Goal: Information Seeking & Learning: Learn about a topic

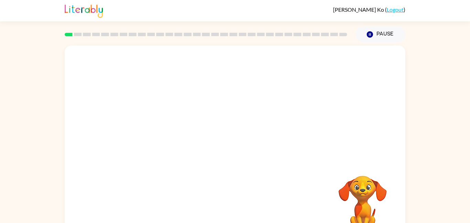
scroll to position [14, 0]
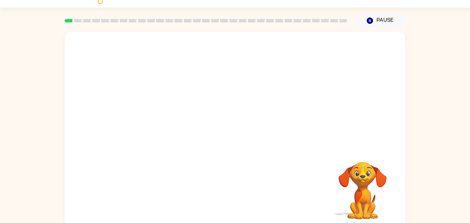
click at [325, 51] on video "Your browser must support playing .mp4 files to use Literably. Please try using…" at bounding box center [235, 90] width 340 height 116
click at [257, 114] on video "Your browser must support playing .mp4 files to use Literably. Please try using…" at bounding box center [235, 90] width 340 height 116
click at [151, 74] on video "Your browser must support playing .mp4 files to use Literably. Please try using…" at bounding box center [235, 90] width 340 height 116
click at [256, 79] on video "Your browser must support playing .mp4 files to use Literably. Please try using…" at bounding box center [235, 90] width 340 height 116
click at [158, 116] on div at bounding box center [235, 130] width 340 height 196
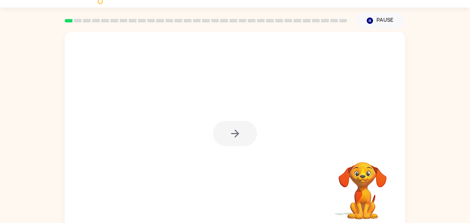
click at [230, 130] on div at bounding box center [235, 133] width 44 height 25
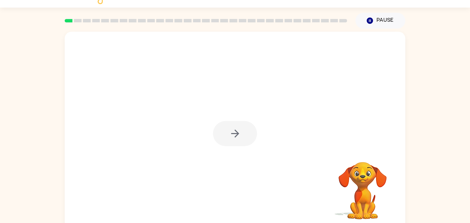
click at [230, 130] on div at bounding box center [235, 133] width 44 height 25
click at [230, 130] on icon "button" at bounding box center [235, 133] width 12 height 12
click at [230, 130] on div at bounding box center [235, 133] width 44 height 25
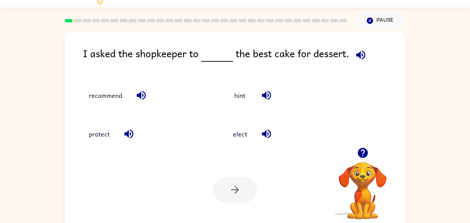
click at [360, 59] on icon "button" at bounding box center [361, 55] width 12 height 12
click at [112, 102] on button "recommend" at bounding box center [105, 95] width 47 height 19
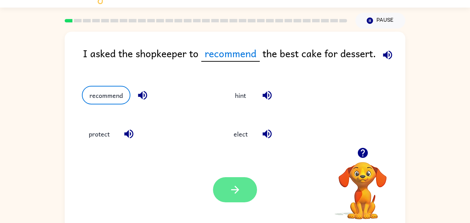
click at [230, 198] on button "button" at bounding box center [235, 189] width 44 height 25
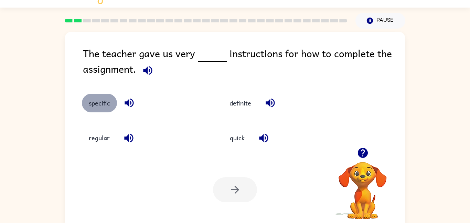
click at [106, 106] on button "specific" at bounding box center [99, 103] width 35 height 19
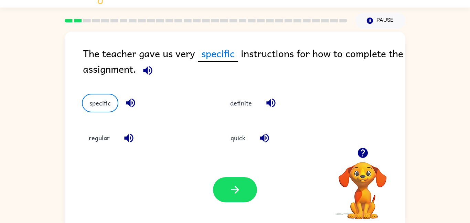
click at [132, 105] on icon "button" at bounding box center [130, 103] width 12 height 12
click at [126, 138] on icon "button" at bounding box center [128, 137] width 9 height 9
click at [275, 104] on icon "button" at bounding box center [271, 103] width 12 height 12
click at [262, 144] on button "button" at bounding box center [265, 138] width 18 height 18
click at [246, 182] on button "button" at bounding box center [235, 189] width 44 height 25
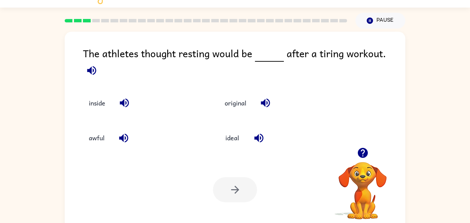
click at [98, 64] on icon "button" at bounding box center [92, 70] width 12 height 12
click at [260, 133] on icon "button" at bounding box center [258, 137] width 9 height 9
click at [263, 100] on icon "button" at bounding box center [265, 103] width 12 height 12
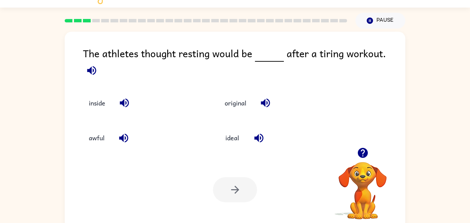
click at [122, 138] on icon "button" at bounding box center [124, 138] width 12 height 12
click at [124, 97] on icon "button" at bounding box center [124, 103] width 12 height 12
click at [220, 136] on button "ideal" at bounding box center [232, 137] width 29 height 19
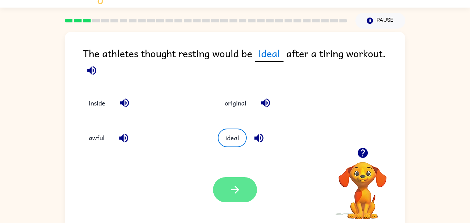
click at [237, 191] on icon "button" at bounding box center [235, 189] width 12 height 12
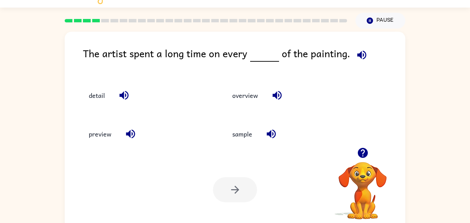
click at [361, 56] on icon "button" at bounding box center [362, 55] width 12 height 12
drag, startPoint x: 236, startPoint y: 97, endPoint x: 236, endPoint y: 92, distance: 5.5
click at [236, 92] on button "overview" at bounding box center [245, 95] width 40 height 19
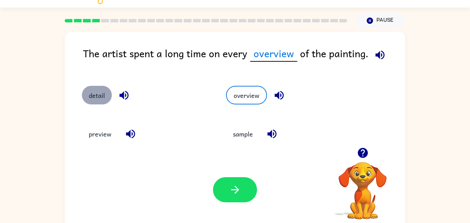
click at [103, 101] on button "detail" at bounding box center [97, 95] width 30 height 19
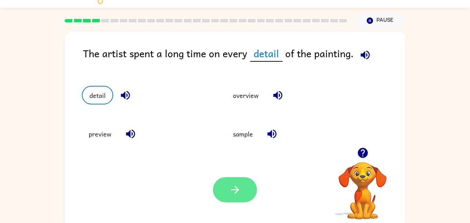
click at [245, 186] on button "button" at bounding box center [235, 189] width 44 height 25
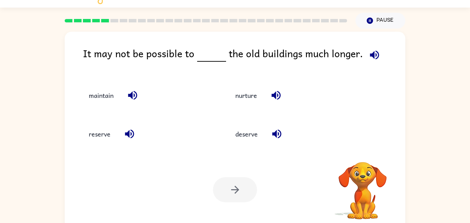
click at [370, 51] on icon "button" at bounding box center [374, 55] width 12 height 12
click at [278, 130] on icon "button" at bounding box center [276, 133] width 9 height 9
click at [276, 100] on icon "button" at bounding box center [276, 95] width 12 height 12
click at [132, 101] on button "button" at bounding box center [133, 95] width 18 height 18
click at [126, 131] on icon "button" at bounding box center [129, 134] width 12 height 12
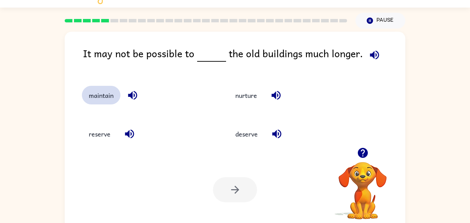
click at [108, 101] on button "maintain" at bounding box center [101, 95] width 39 height 19
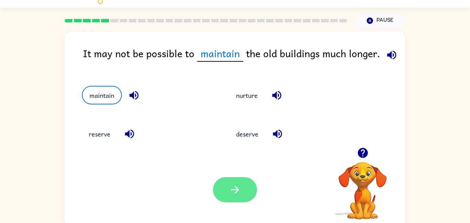
click at [238, 192] on icon "button" at bounding box center [235, 189] width 12 height 12
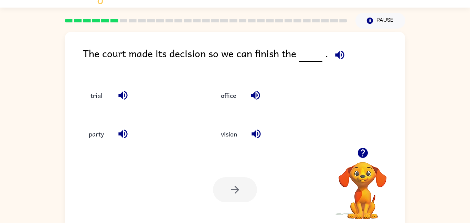
click at [341, 53] on icon "button" at bounding box center [339, 54] width 9 height 9
click at [103, 92] on button "trial" at bounding box center [96, 95] width 29 height 19
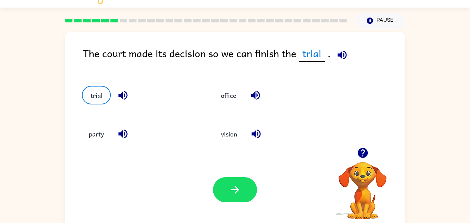
click at [128, 93] on icon "button" at bounding box center [123, 95] width 12 height 12
click at [236, 187] on icon "button" at bounding box center [235, 189] width 8 height 8
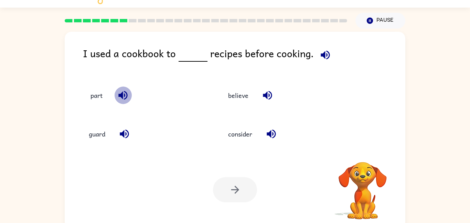
click at [126, 97] on icon "button" at bounding box center [122, 95] width 9 height 9
click at [322, 50] on icon "button" at bounding box center [325, 55] width 12 height 12
click at [326, 53] on icon "button" at bounding box center [325, 54] width 9 height 9
click at [270, 132] on icon "button" at bounding box center [271, 133] width 9 height 9
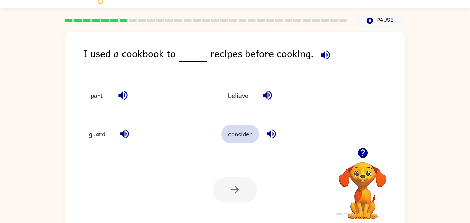
click at [253, 133] on button "consider" at bounding box center [240, 133] width 38 height 19
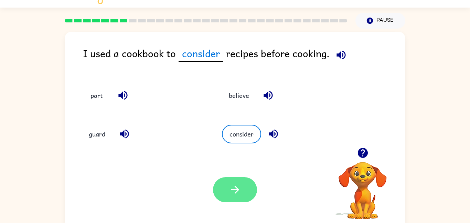
click at [247, 187] on button "button" at bounding box center [235, 189] width 44 height 25
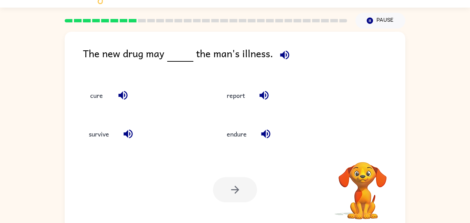
click at [290, 59] on span at bounding box center [283, 52] width 20 height 15
click at [287, 58] on icon "button" at bounding box center [285, 55] width 12 height 12
click at [106, 95] on button "cure" at bounding box center [96, 95] width 29 height 19
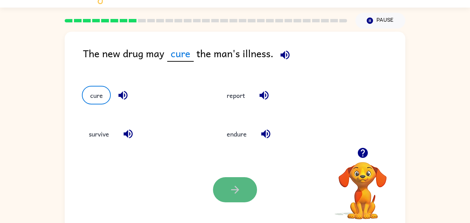
click at [238, 189] on icon "button" at bounding box center [235, 189] width 8 height 8
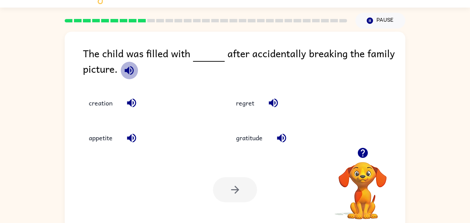
click at [131, 74] on icon "button" at bounding box center [129, 70] width 12 height 12
click at [139, 103] on button "button" at bounding box center [132, 103] width 18 height 18
click at [137, 148] on div "appetite" at bounding box center [142, 132] width 147 height 35
click at [130, 140] on icon "button" at bounding box center [131, 137] width 9 height 9
click at [278, 137] on icon "button" at bounding box center [281, 137] width 9 height 9
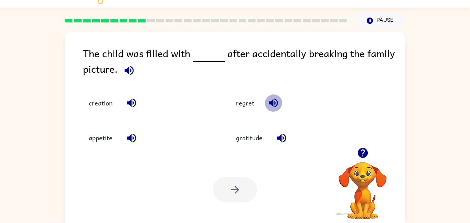
click at [270, 106] on icon "button" at bounding box center [273, 103] width 12 height 12
click at [253, 104] on button "regret" at bounding box center [245, 103] width 32 height 19
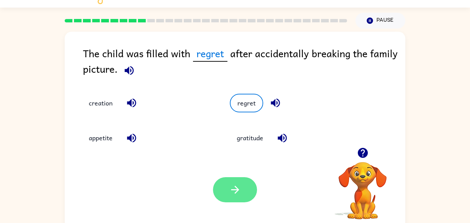
click at [242, 184] on button "button" at bounding box center [235, 189] width 44 height 25
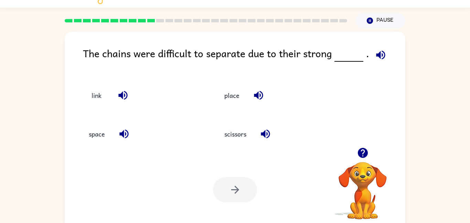
click at [381, 56] on icon "button" at bounding box center [380, 54] width 9 height 9
click at [130, 95] on button "button" at bounding box center [123, 95] width 18 height 18
click at [263, 91] on icon "button" at bounding box center [258, 95] width 12 height 12
click at [263, 130] on icon "button" at bounding box center [265, 134] width 12 height 12
click at [127, 128] on icon "button" at bounding box center [124, 134] width 12 height 12
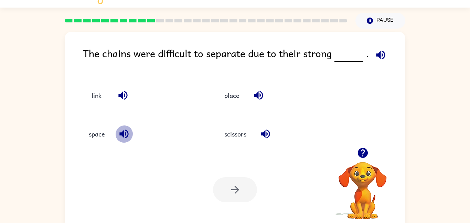
click at [127, 128] on icon "button" at bounding box center [124, 134] width 12 height 12
click at [126, 128] on icon "button" at bounding box center [124, 134] width 12 height 12
click at [125, 128] on icon "button" at bounding box center [124, 134] width 12 height 12
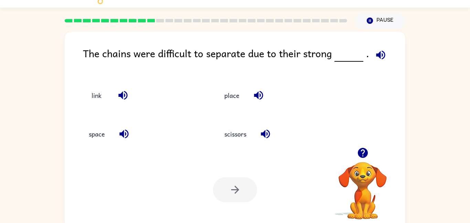
click at [125, 128] on icon "button" at bounding box center [124, 134] width 12 height 12
click at [378, 52] on icon "button" at bounding box center [380, 54] width 9 height 9
click at [119, 97] on icon "button" at bounding box center [123, 95] width 12 height 12
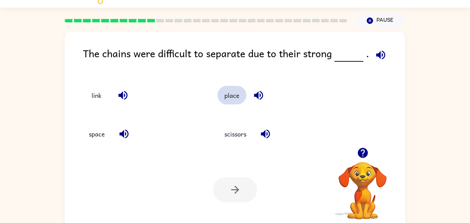
click at [238, 94] on button "place" at bounding box center [231, 95] width 29 height 19
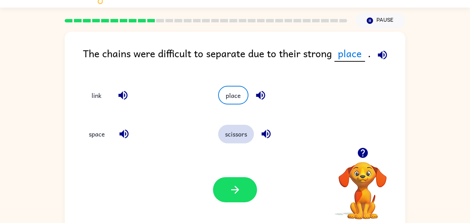
click at [240, 132] on button "scissors" at bounding box center [236, 133] width 36 height 19
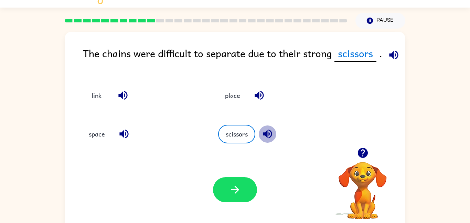
click at [267, 134] on icon "button" at bounding box center [267, 133] width 9 height 9
click at [126, 128] on icon "button" at bounding box center [124, 134] width 12 height 12
click at [107, 98] on button "link" at bounding box center [96, 95] width 29 height 19
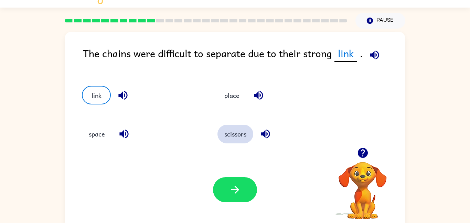
click at [242, 140] on button "scissors" at bounding box center [235, 133] width 36 height 19
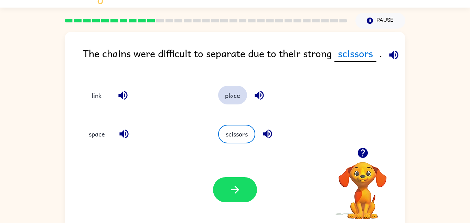
click at [230, 98] on button "place" at bounding box center [232, 95] width 29 height 19
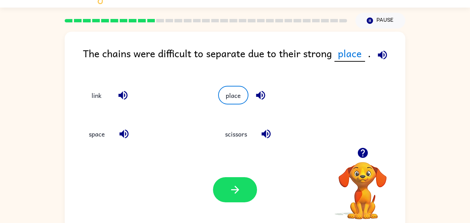
click at [121, 125] on div "space" at bounding box center [142, 133] width 120 height 19
click at [236, 181] on button "button" at bounding box center [235, 189] width 44 height 25
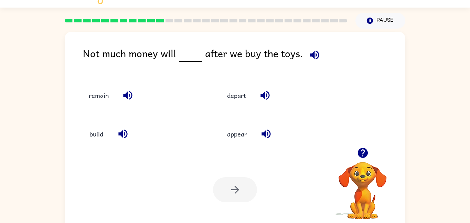
click at [308, 57] on icon "button" at bounding box center [314, 55] width 12 height 12
click at [102, 94] on button "remain" at bounding box center [99, 95] width 34 height 19
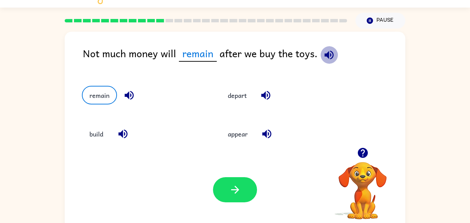
click at [324, 53] on icon "button" at bounding box center [329, 55] width 12 height 12
click at [268, 133] on icon "button" at bounding box center [266, 133] width 9 height 9
click at [266, 102] on button "button" at bounding box center [266, 95] width 18 height 18
click at [130, 93] on icon "button" at bounding box center [129, 95] width 12 height 12
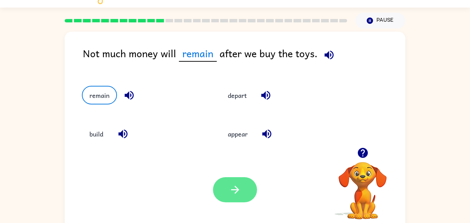
click at [232, 187] on icon "button" at bounding box center [235, 189] width 12 height 12
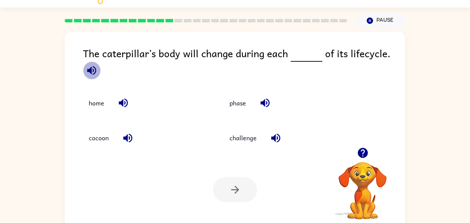
click at [91, 69] on icon "button" at bounding box center [91, 70] width 9 height 9
click at [93, 73] on icon "button" at bounding box center [92, 70] width 12 height 12
click at [364, 155] on icon "button" at bounding box center [362, 153] width 10 height 10
click at [358, 154] on icon "button" at bounding box center [363, 153] width 12 height 12
click at [360, 154] on video "Your browser must support playing .mp4 files to use Literably. Please try using…" at bounding box center [362, 185] width 69 height 69
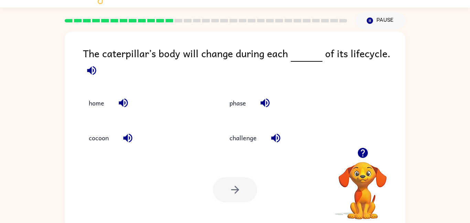
click at [360, 154] on icon "button" at bounding box center [362, 153] width 10 height 10
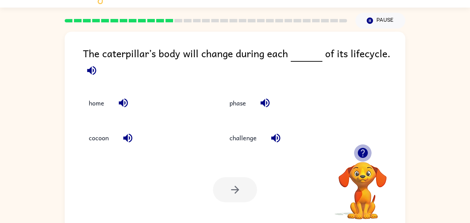
click at [361, 154] on icon "button" at bounding box center [362, 153] width 10 height 10
click at [263, 108] on icon "button" at bounding box center [265, 103] width 12 height 12
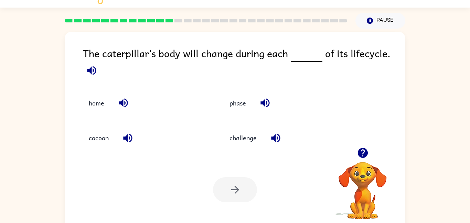
click at [365, 151] on icon "button" at bounding box center [362, 153] width 10 height 10
click at [368, 150] on icon "button" at bounding box center [363, 153] width 12 height 12
click at [83, 68] on button "button" at bounding box center [92, 71] width 18 height 18
click at [92, 71] on icon "button" at bounding box center [92, 70] width 12 height 12
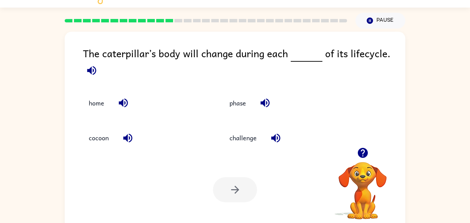
click at [92, 71] on icon "button" at bounding box center [92, 70] width 12 height 12
click at [94, 140] on button "cocoon" at bounding box center [99, 137] width 34 height 19
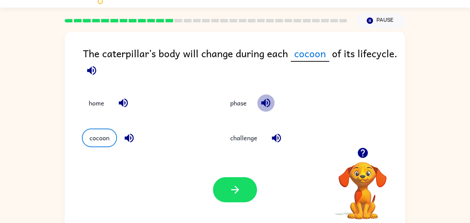
click at [267, 102] on icon "button" at bounding box center [265, 102] width 9 height 9
click at [277, 135] on icon "button" at bounding box center [276, 138] width 12 height 12
click at [361, 151] on icon "button" at bounding box center [362, 153] width 10 height 10
click at [359, 151] on icon "button" at bounding box center [362, 153] width 10 height 10
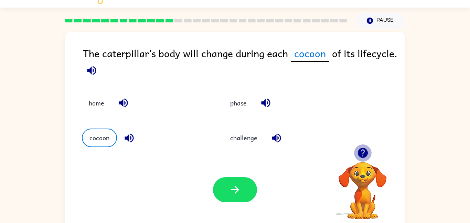
click at [359, 151] on icon "button" at bounding box center [362, 153] width 10 height 10
click at [360, 152] on icon "button" at bounding box center [362, 153] width 10 height 10
click at [358, 150] on icon "button" at bounding box center [362, 153] width 10 height 10
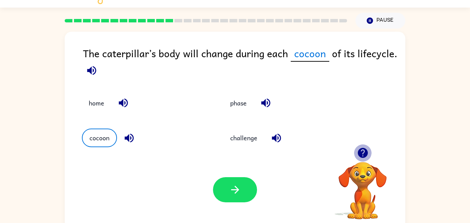
click at [358, 150] on icon "button" at bounding box center [362, 153] width 10 height 10
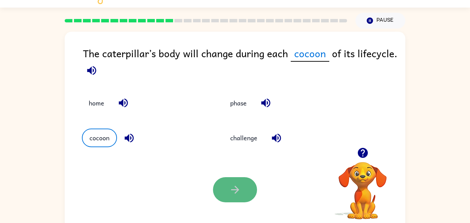
click at [239, 179] on button "button" at bounding box center [235, 189] width 44 height 25
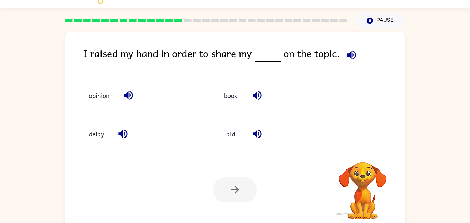
click at [350, 52] on icon "button" at bounding box center [351, 55] width 12 height 12
click at [102, 105] on div "opinion" at bounding box center [136, 92] width 134 height 39
click at [101, 102] on button "opinion" at bounding box center [99, 95] width 34 height 19
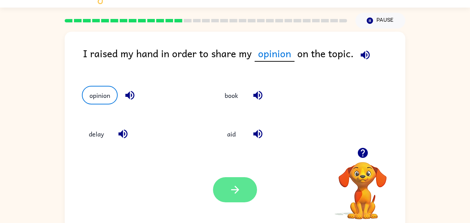
click at [235, 189] on icon "button" at bounding box center [235, 189] width 8 height 8
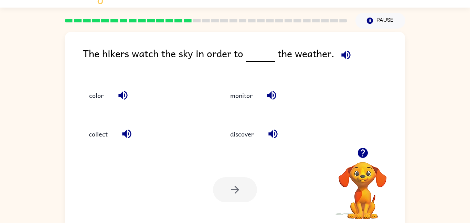
click at [339, 63] on button "button" at bounding box center [346, 55] width 18 height 18
click at [361, 148] on icon "button" at bounding box center [362, 153] width 10 height 10
click at [267, 97] on icon "button" at bounding box center [272, 95] width 12 height 12
click at [270, 137] on icon "button" at bounding box center [273, 134] width 12 height 12
click at [249, 99] on button "monitor" at bounding box center [241, 95] width 36 height 19
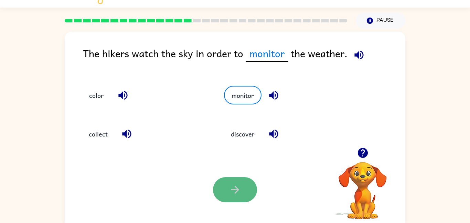
click at [236, 192] on icon "button" at bounding box center [235, 189] width 8 height 8
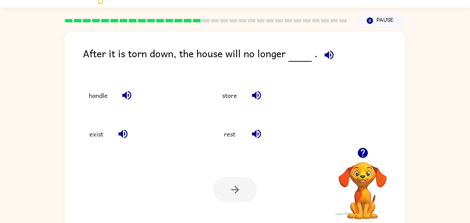
click at [320, 53] on button "button" at bounding box center [329, 55] width 18 height 18
click at [108, 97] on button "handle" at bounding box center [98, 95] width 33 height 19
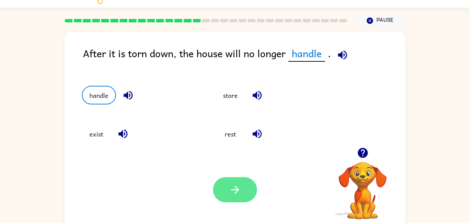
click at [228, 189] on button "button" at bounding box center [235, 189] width 44 height 25
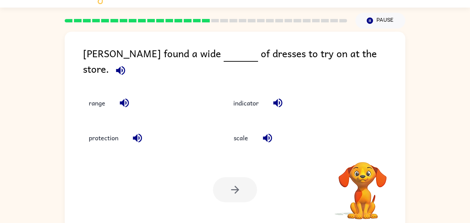
click at [127, 64] on icon "button" at bounding box center [121, 70] width 12 height 12
click at [249, 133] on button "scale" at bounding box center [240, 137] width 29 height 19
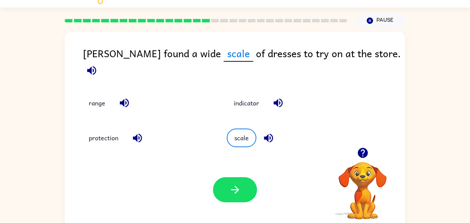
click at [96, 66] on icon "button" at bounding box center [91, 70] width 9 height 9
click at [229, 186] on icon "button" at bounding box center [235, 189] width 12 height 12
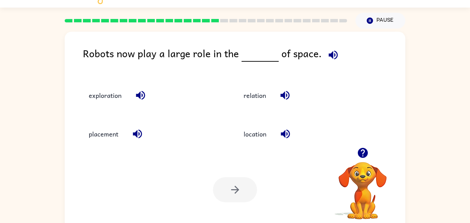
click at [328, 63] on button "button" at bounding box center [333, 55] width 18 height 18
click at [121, 101] on button "exploration" at bounding box center [105, 95] width 46 height 19
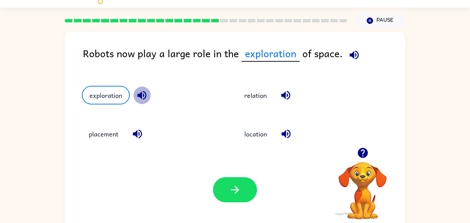
click at [138, 98] on icon "button" at bounding box center [142, 95] width 12 height 12
click at [137, 132] on icon "button" at bounding box center [137, 133] width 9 height 9
click at [281, 100] on icon "button" at bounding box center [286, 95] width 12 height 12
click at [283, 132] on icon "button" at bounding box center [285, 133] width 9 height 9
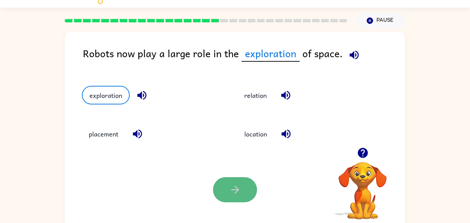
click at [232, 184] on icon "button" at bounding box center [235, 189] width 12 height 12
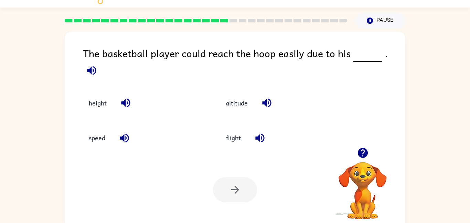
click at [96, 66] on icon "button" at bounding box center [91, 70] width 9 height 9
click at [94, 97] on button "height" at bounding box center [98, 103] width 32 height 19
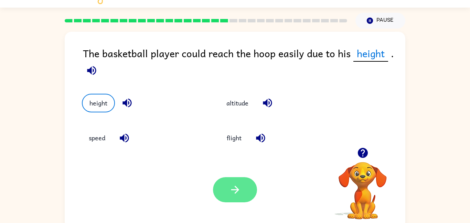
click at [225, 184] on button "button" at bounding box center [235, 189] width 44 height 25
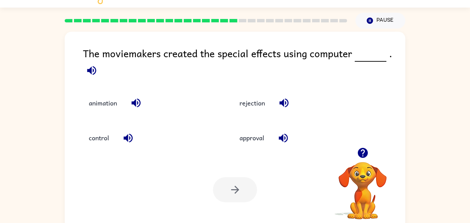
click at [91, 73] on icon "button" at bounding box center [92, 70] width 12 height 12
click at [117, 110] on button "animation" at bounding box center [103, 103] width 42 height 19
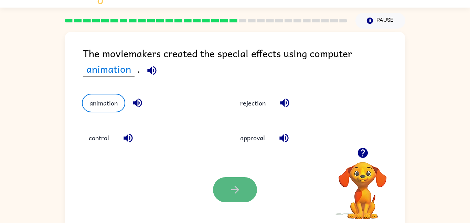
click at [224, 193] on button "button" at bounding box center [235, 189] width 44 height 25
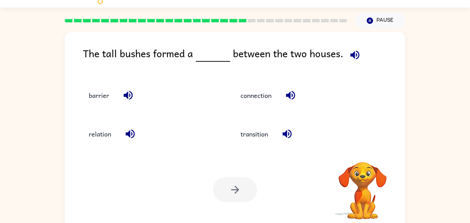
click at [357, 53] on icon "button" at bounding box center [355, 55] width 12 height 12
click at [111, 96] on button "barrier" at bounding box center [99, 95] width 34 height 19
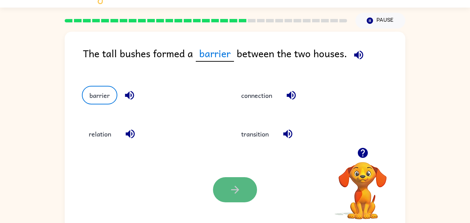
click at [230, 181] on button "button" at bounding box center [235, 189] width 44 height 25
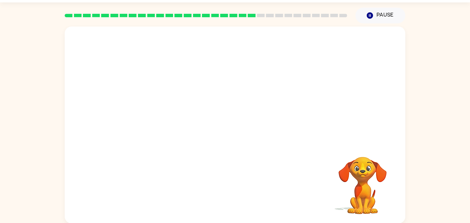
scroll to position [19, 0]
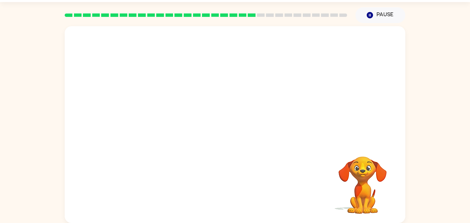
click at [180, 37] on video "Your browser must support playing .mp4 files to use Literably. Please try using…" at bounding box center [235, 84] width 340 height 116
click at [175, 40] on video "Your browser must support playing .mp4 files to use Literably. Please try using…" at bounding box center [235, 84] width 340 height 116
click at [191, 120] on video "Your browser must support playing .mp4 files to use Literably. Please try using…" at bounding box center [235, 84] width 340 height 116
click at [242, 128] on div at bounding box center [235, 127] width 44 height 25
click at [242, 128] on button "button" at bounding box center [235, 127] width 44 height 25
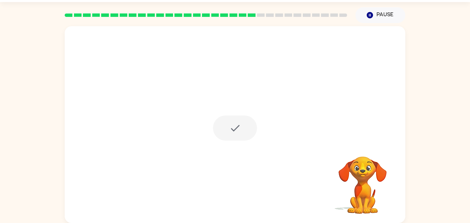
click at [242, 128] on div at bounding box center [235, 127] width 44 height 25
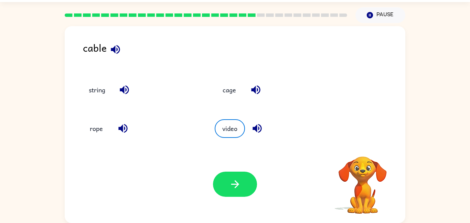
click at [119, 49] on icon "button" at bounding box center [115, 49] width 9 height 9
click at [225, 97] on button "cage" at bounding box center [229, 89] width 29 height 19
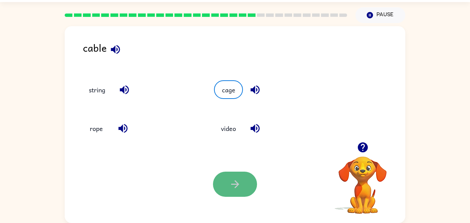
click at [231, 179] on icon "button" at bounding box center [235, 184] width 12 height 12
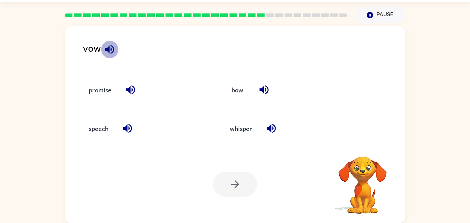
click at [108, 48] on icon "button" at bounding box center [109, 49] width 9 height 9
click at [106, 131] on button "speech" at bounding box center [98, 128] width 33 height 19
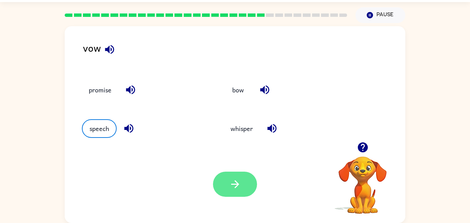
click at [234, 174] on button "button" at bounding box center [235, 183] width 44 height 25
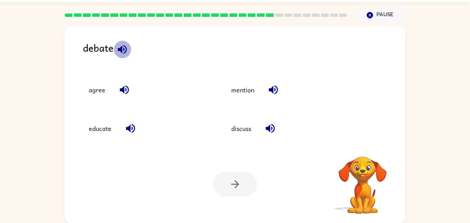
click at [126, 53] on icon "button" at bounding box center [122, 49] width 12 height 12
click at [241, 132] on button "discuss" at bounding box center [241, 128] width 34 height 19
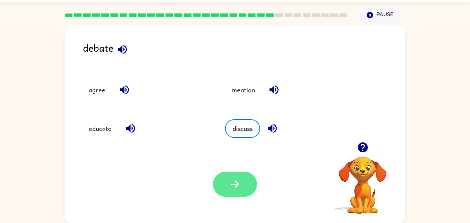
click at [235, 175] on button "button" at bounding box center [235, 183] width 44 height 25
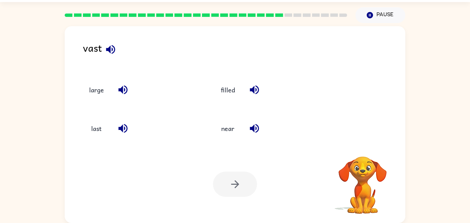
click at [115, 47] on icon "button" at bounding box center [111, 49] width 12 height 12
click at [106, 122] on button "last" at bounding box center [96, 128] width 29 height 19
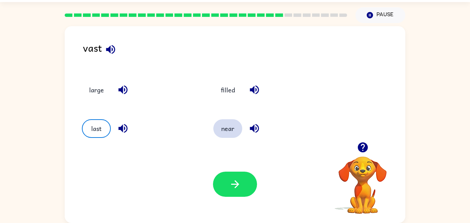
click at [217, 123] on button "near" at bounding box center [227, 128] width 29 height 19
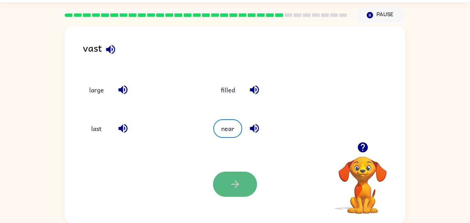
click at [247, 175] on button "button" at bounding box center [235, 183] width 44 height 25
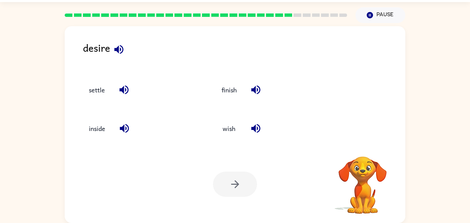
click at [118, 48] on icon "button" at bounding box center [118, 49] width 9 height 9
click at [110, 93] on button "settle" at bounding box center [97, 89] width 30 height 19
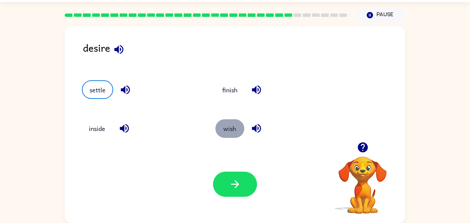
click at [227, 132] on button "wish" at bounding box center [229, 128] width 29 height 19
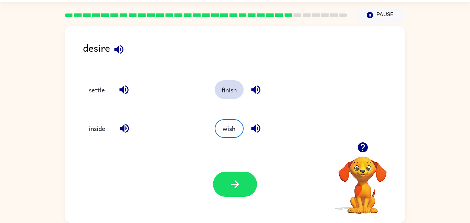
click at [230, 96] on button "finish" at bounding box center [229, 89] width 29 height 19
click at [230, 133] on button "wish" at bounding box center [229, 128] width 29 height 19
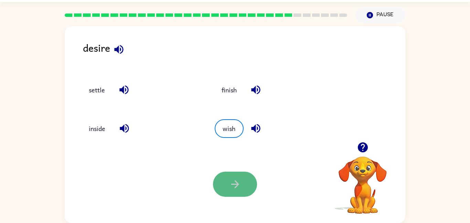
click at [232, 172] on button "button" at bounding box center [235, 183] width 44 height 25
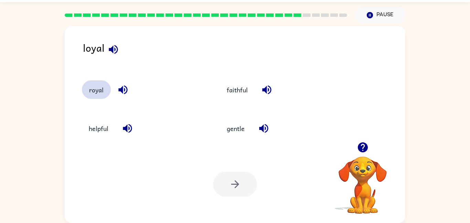
click at [95, 91] on button "royal" at bounding box center [96, 89] width 29 height 19
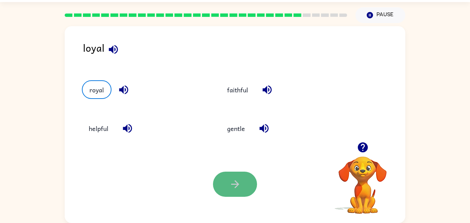
click at [222, 177] on button "button" at bounding box center [235, 183] width 44 height 25
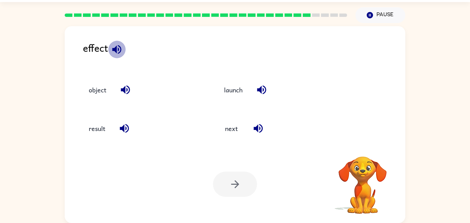
click at [119, 44] on icon "button" at bounding box center [117, 49] width 12 height 12
click at [230, 92] on button "launch" at bounding box center [233, 89] width 32 height 19
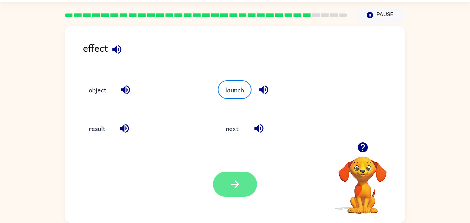
click at [232, 183] on icon "button" at bounding box center [235, 184] width 12 height 12
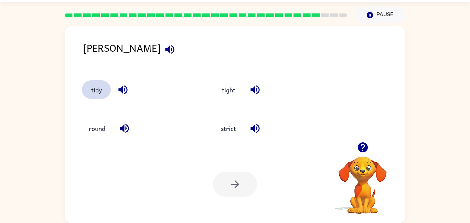
click at [103, 91] on button "tidy" at bounding box center [96, 89] width 29 height 19
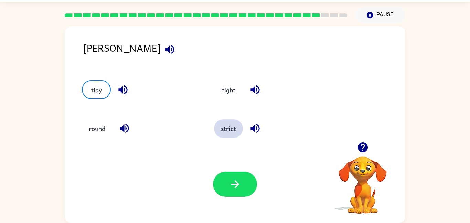
click at [221, 128] on button "strict" at bounding box center [228, 128] width 29 height 19
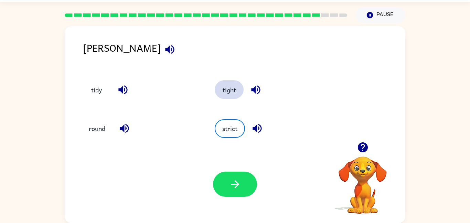
click at [222, 96] on button "tight" at bounding box center [229, 89] width 29 height 19
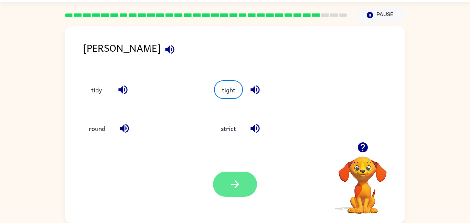
click at [248, 178] on button "button" at bounding box center [235, 183] width 44 height 25
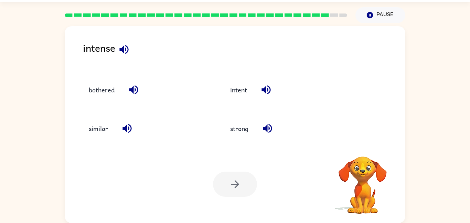
click at [122, 51] on icon "button" at bounding box center [123, 49] width 9 height 9
click at [239, 91] on button "intent" at bounding box center [238, 89] width 31 height 19
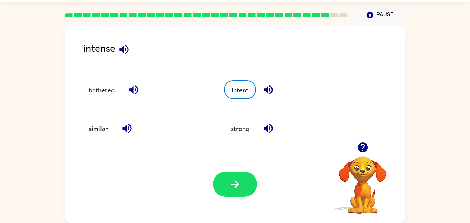
click at [264, 89] on icon "button" at bounding box center [267, 89] width 9 height 9
click at [247, 123] on button "strong" at bounding box center [240, 128] width 32 height 19
click at [270, 125] on icon "button" at bounding box center [269, 128] width 12 height 12
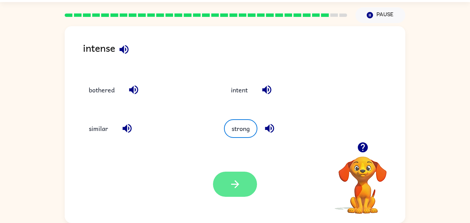
click at [232, 188] on icon "button" at bounding box center [235, 184] width 12 height 12
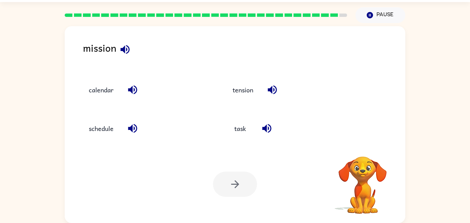
click at [123, 49] on icon "button" at bounding box center [124, 49] width 9 height 9
click at [266, 124] on icon "button" at bounding box center [267, 128] width 12 height 12
click at [251, 126] on button "task" at bounding box center [240, 128] width 29 height 19
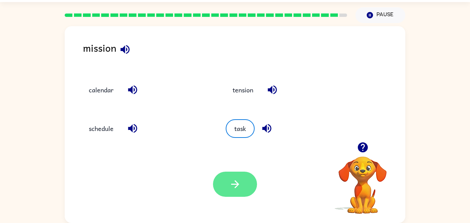
click at [244, 187] on button "button" at bounding box center [235, 183] width 44 height 25
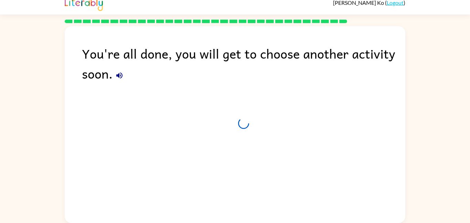
scroll to position [7, 0]
